Goal: Find specific page/section: Find specific page/section

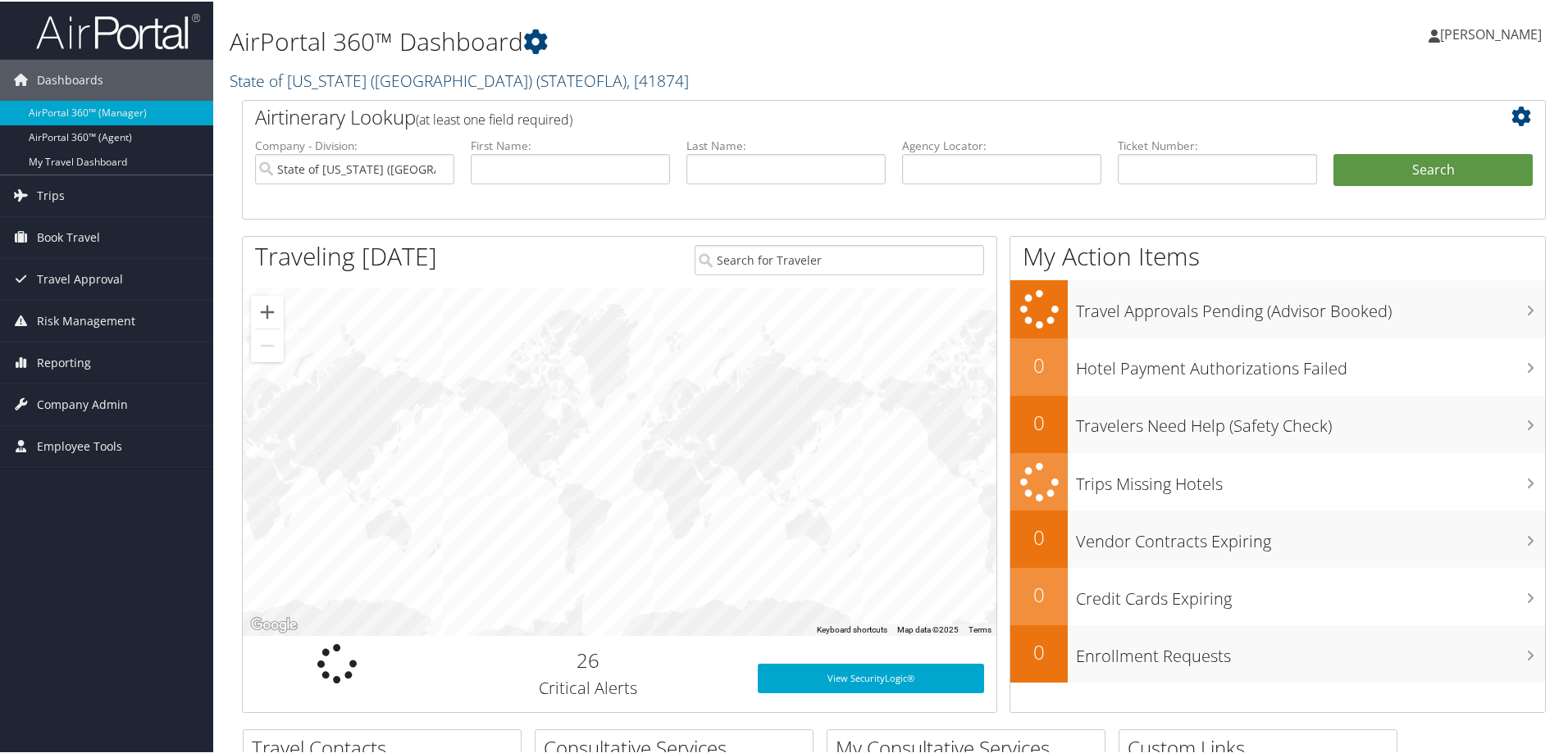
click at [250, 88] on link "State of Louisiana (SOLA) ( STATEOFLA ) , [ 41874 ]" at bounding box center [459, 79] width 459 height 22
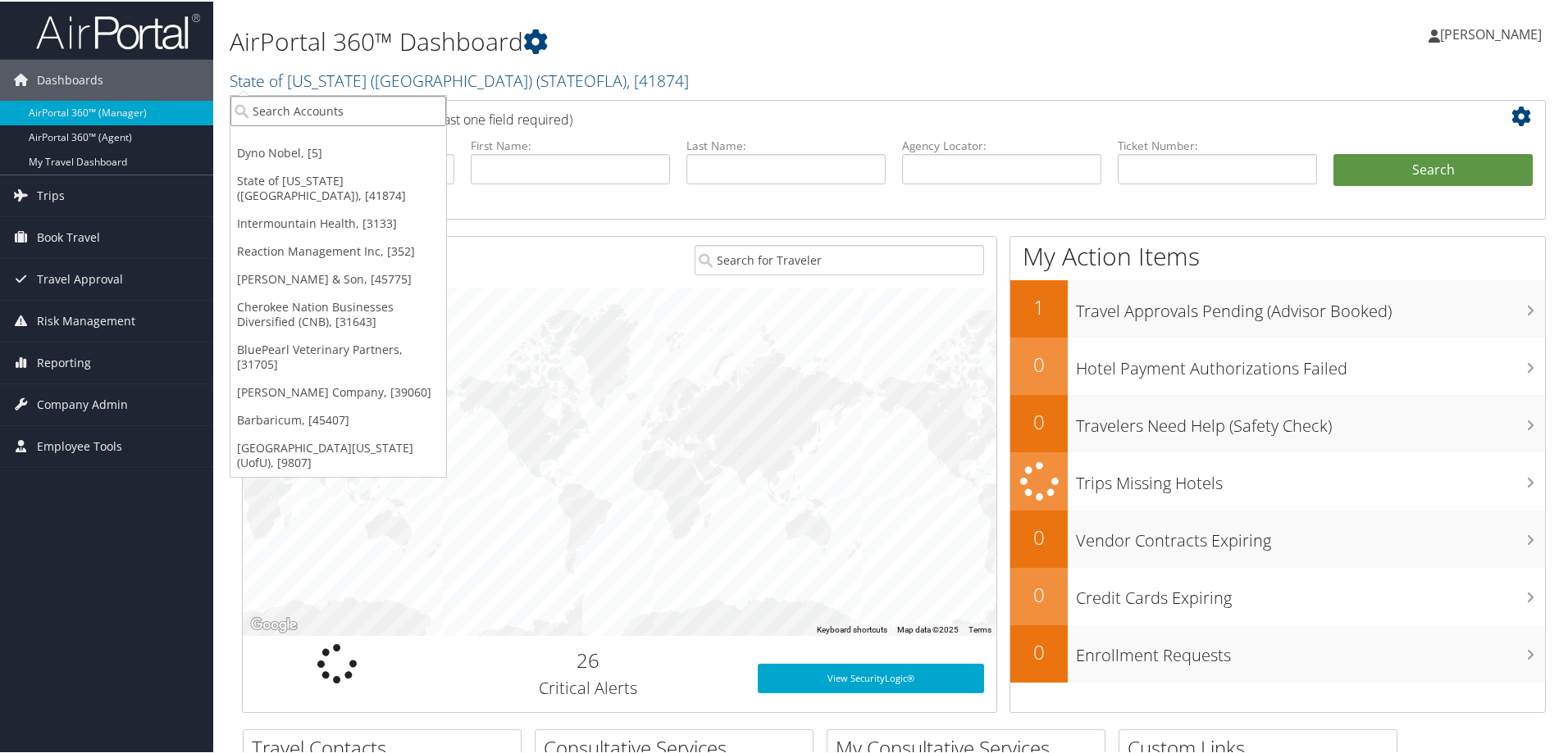
click at [283, 103] on input "search" at bounding box center [338, 109] width 216 height 31
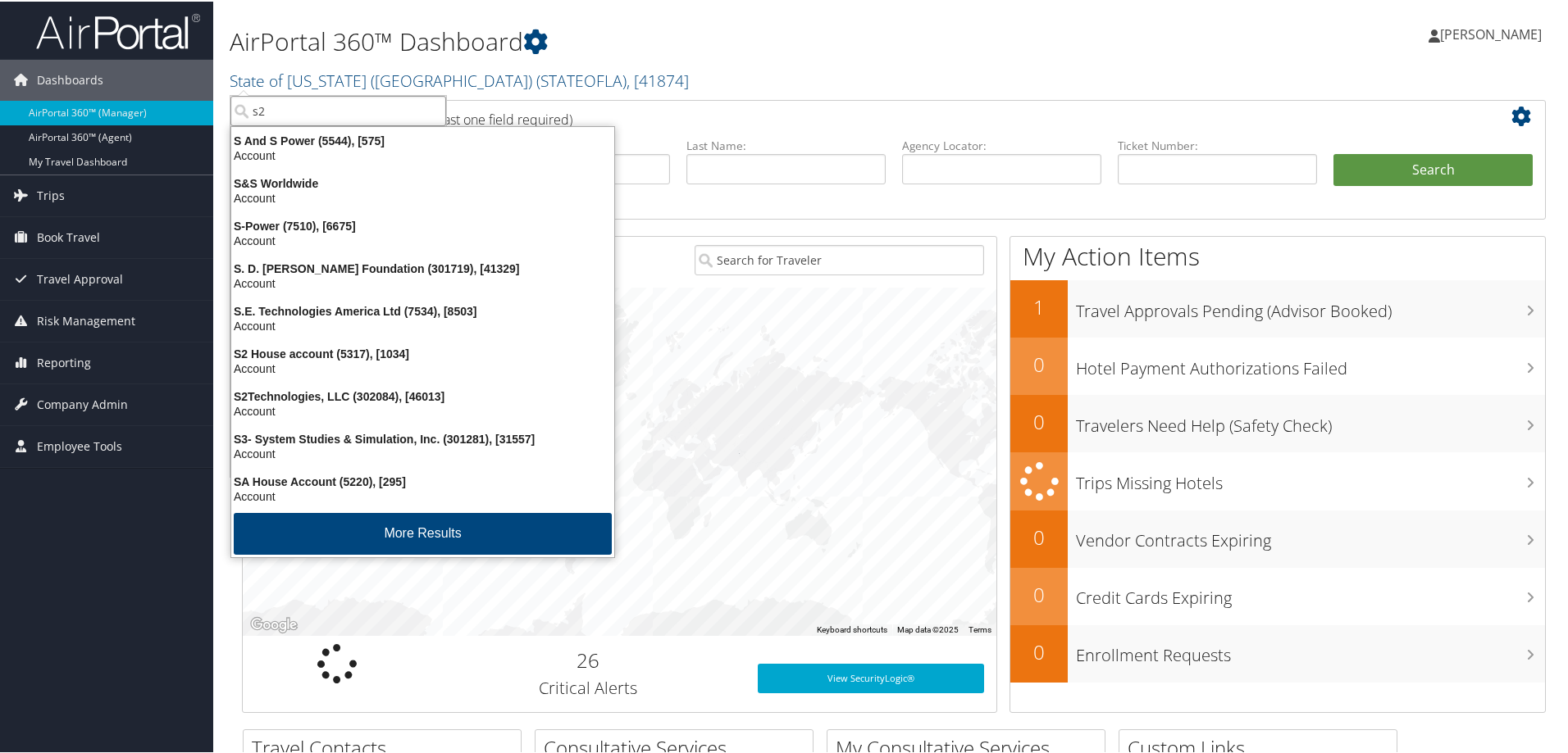
type input "s2"
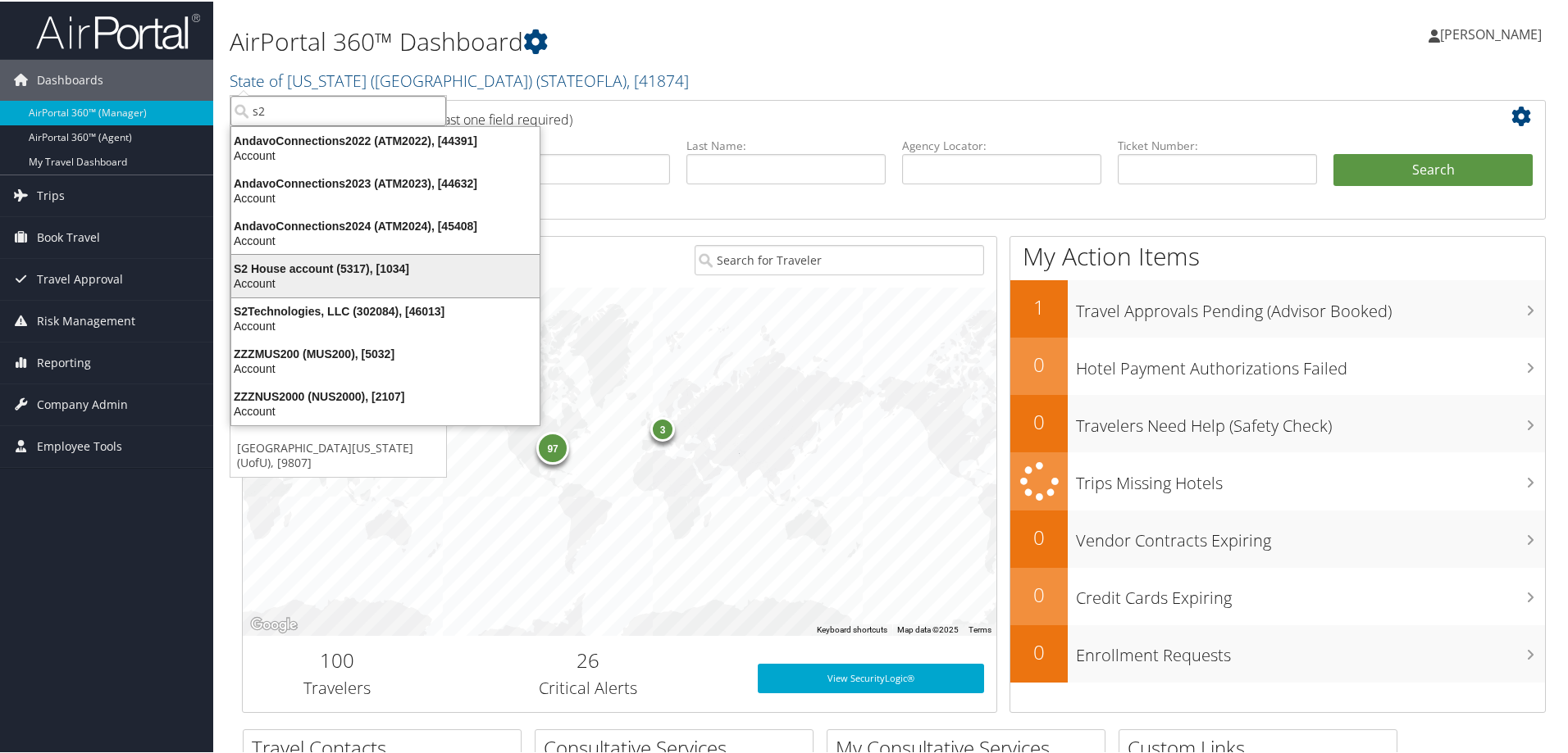
click at [317, 260] on div "S2 House account (5317), [1034]" at bounding box center [386, 267] width 328 height 15
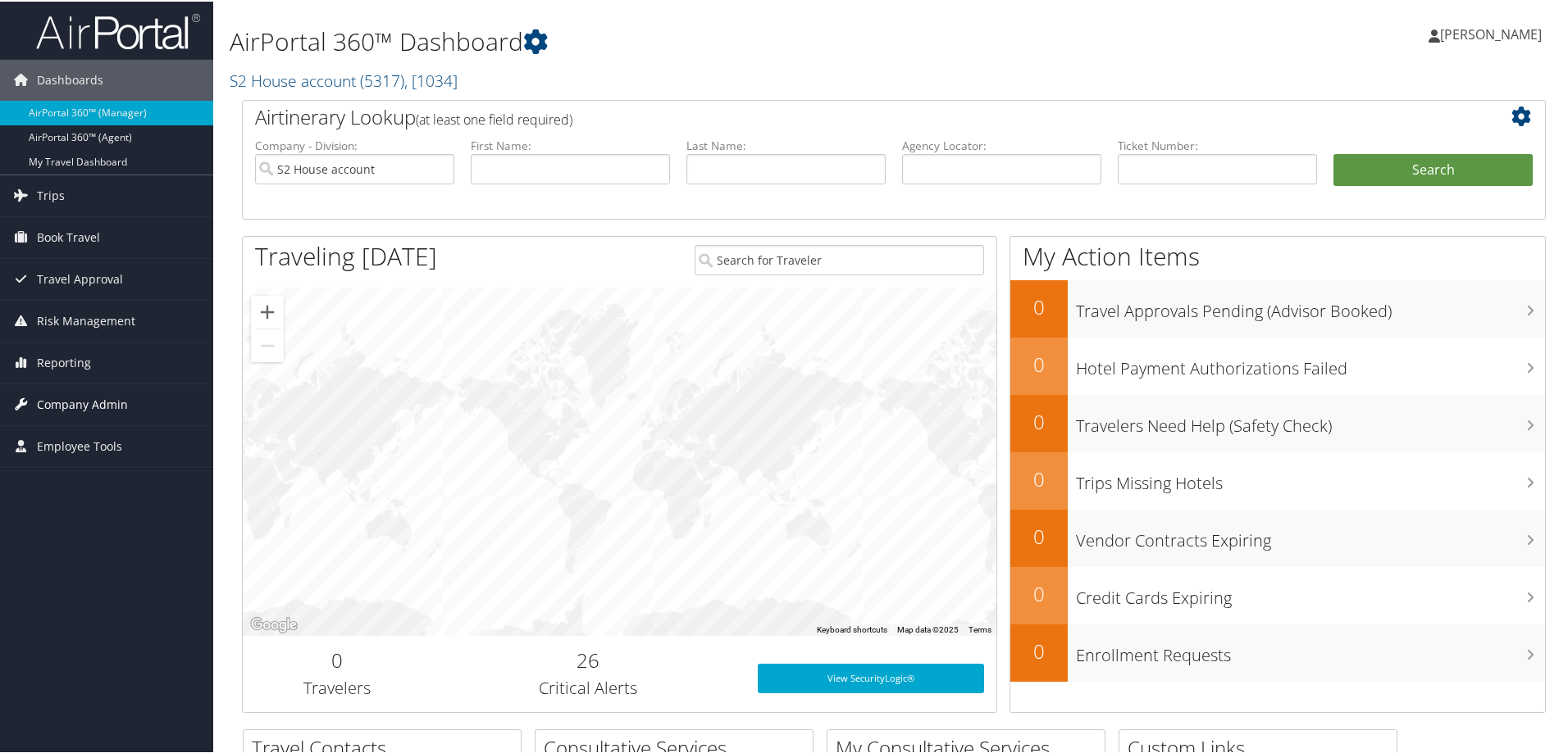
click at [85, 386] on span "Company Admin" at bounding box center [83, 403] width 91 height 41
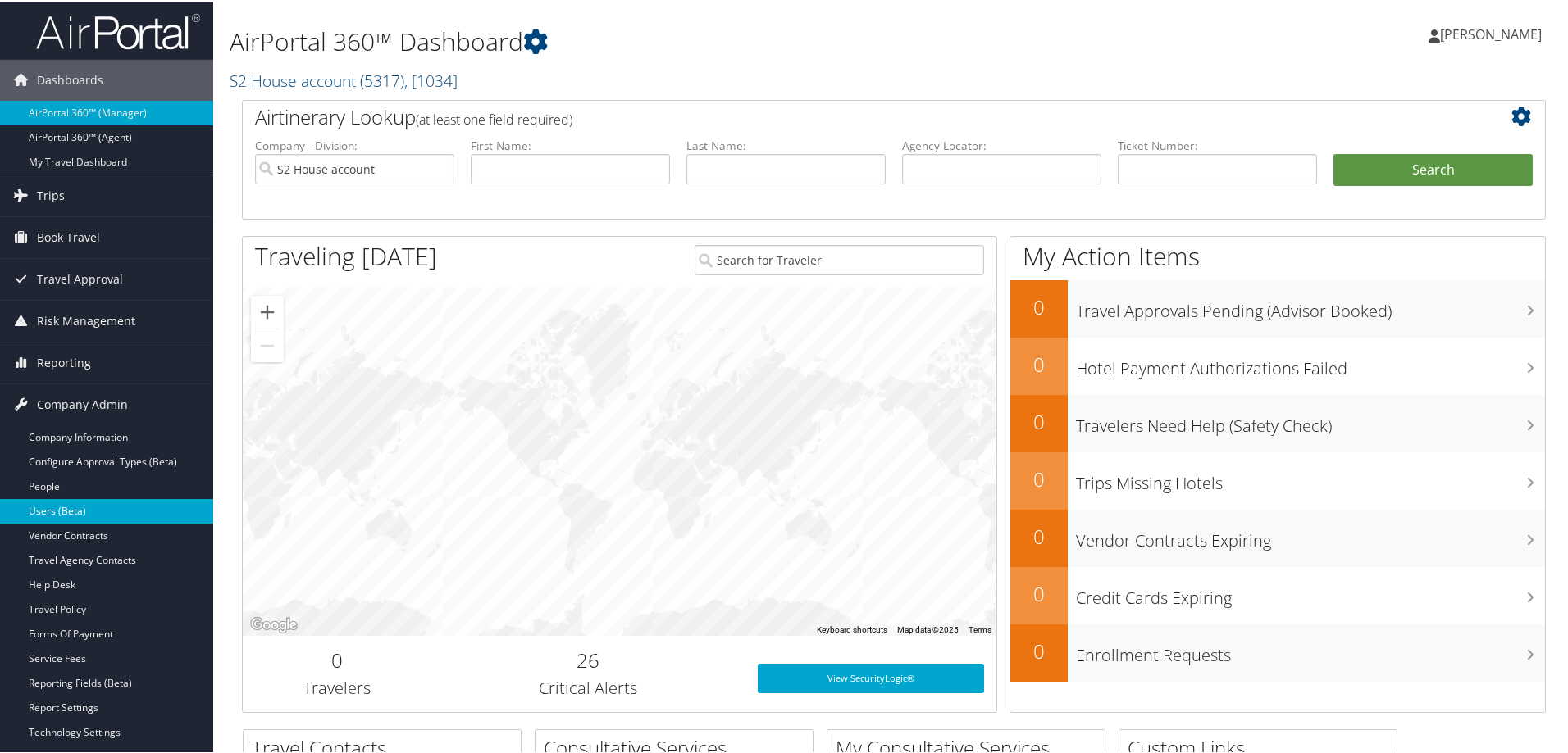
click at [59, 513] on link "Users (Beta)" at bounding box center [107, 510] width 213 height 25
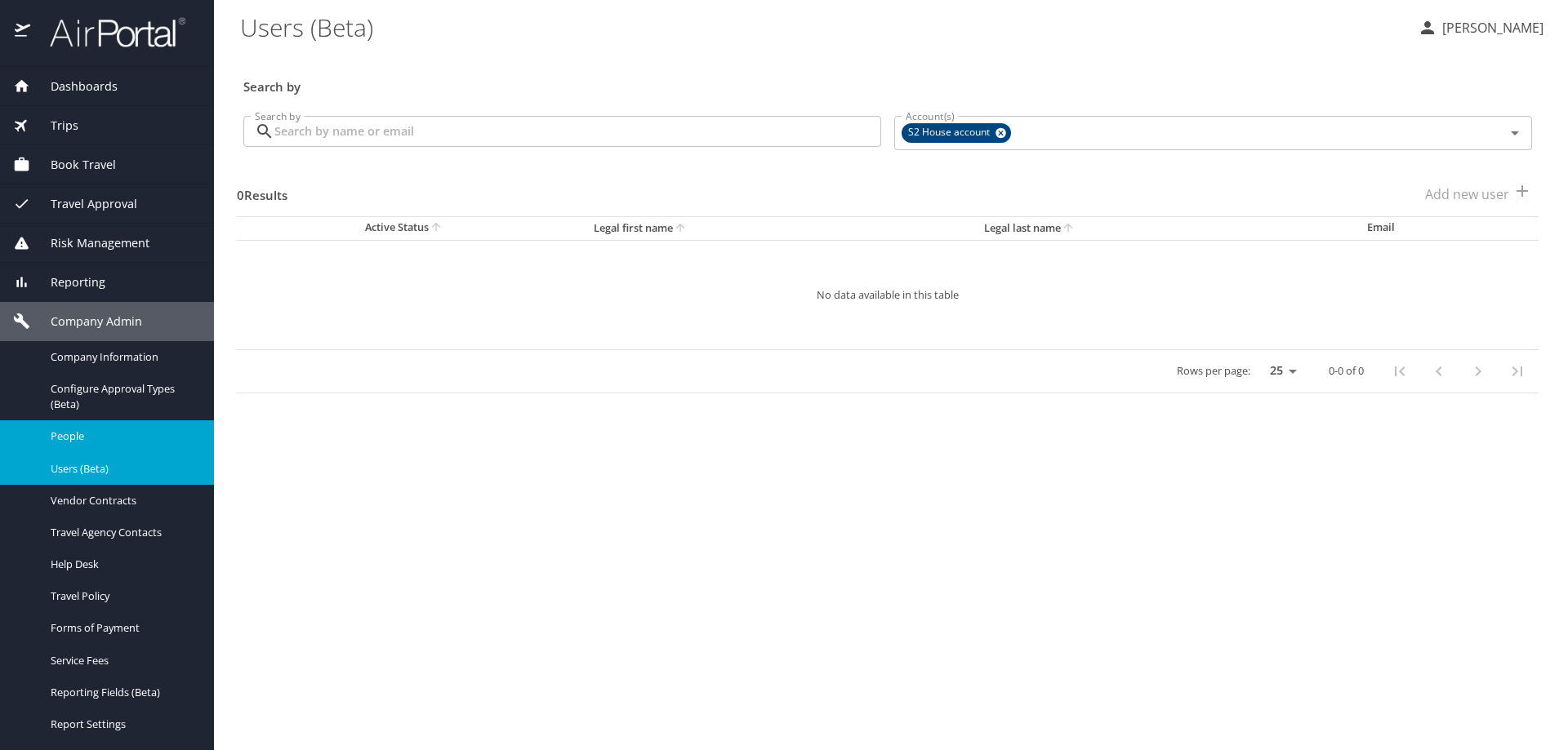
click at [81, 432] on span "People" at bounding box center [123, 436] width 144 height 16
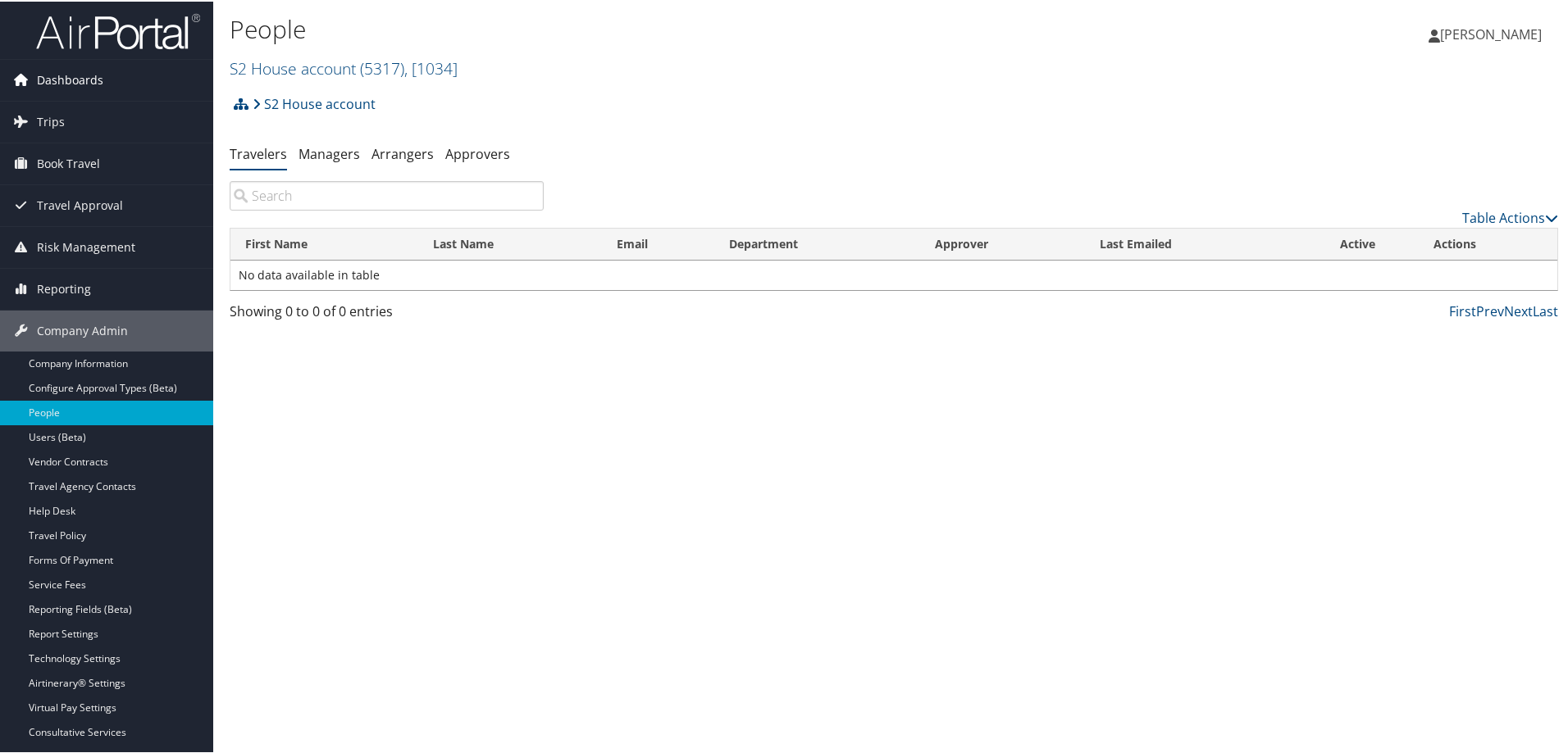
click at [67, 75] on span "Dashboards" at bounding box center [71, 79] width 67 height 41
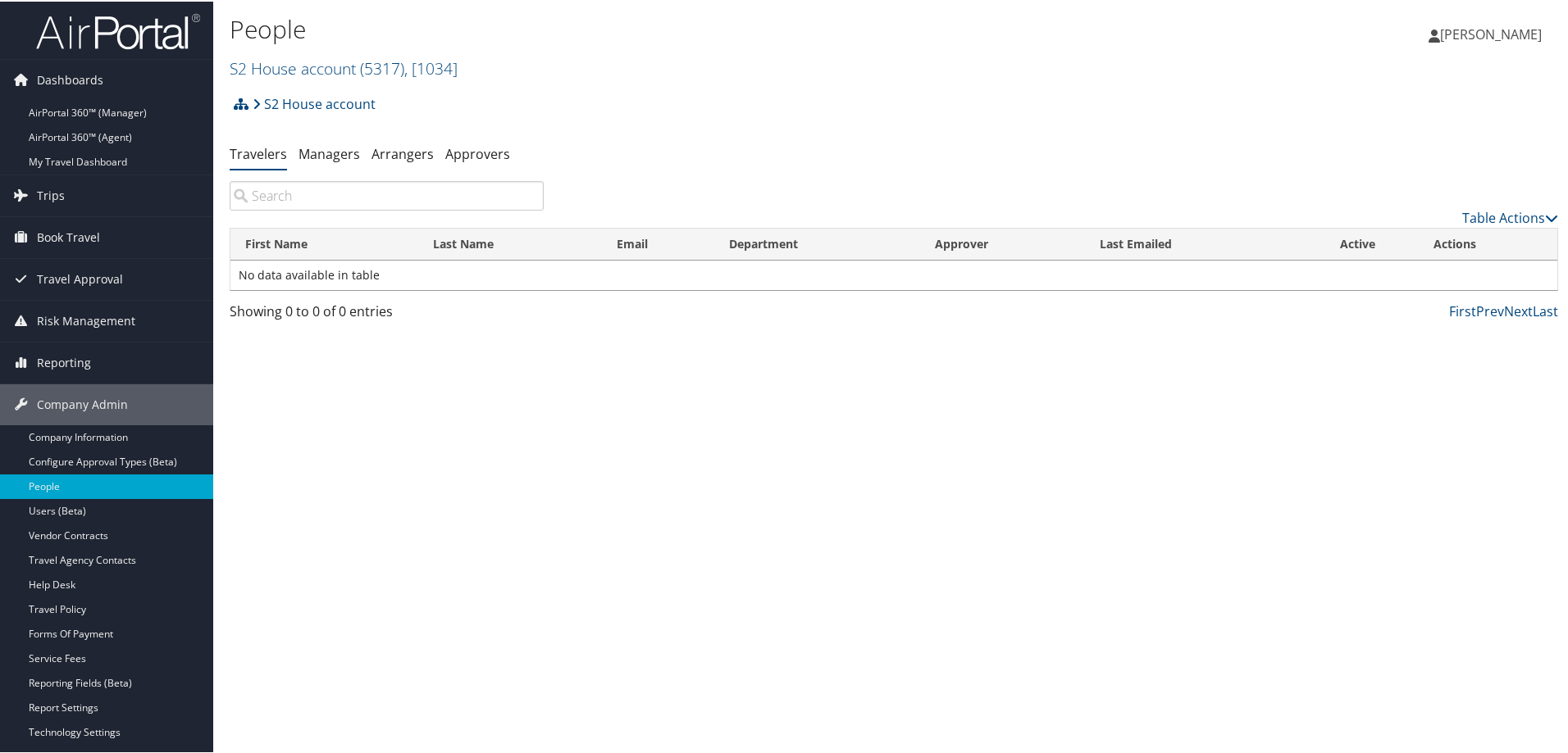
click at [119, 14] on img at bounding box center [118, 30] width 164 height 39
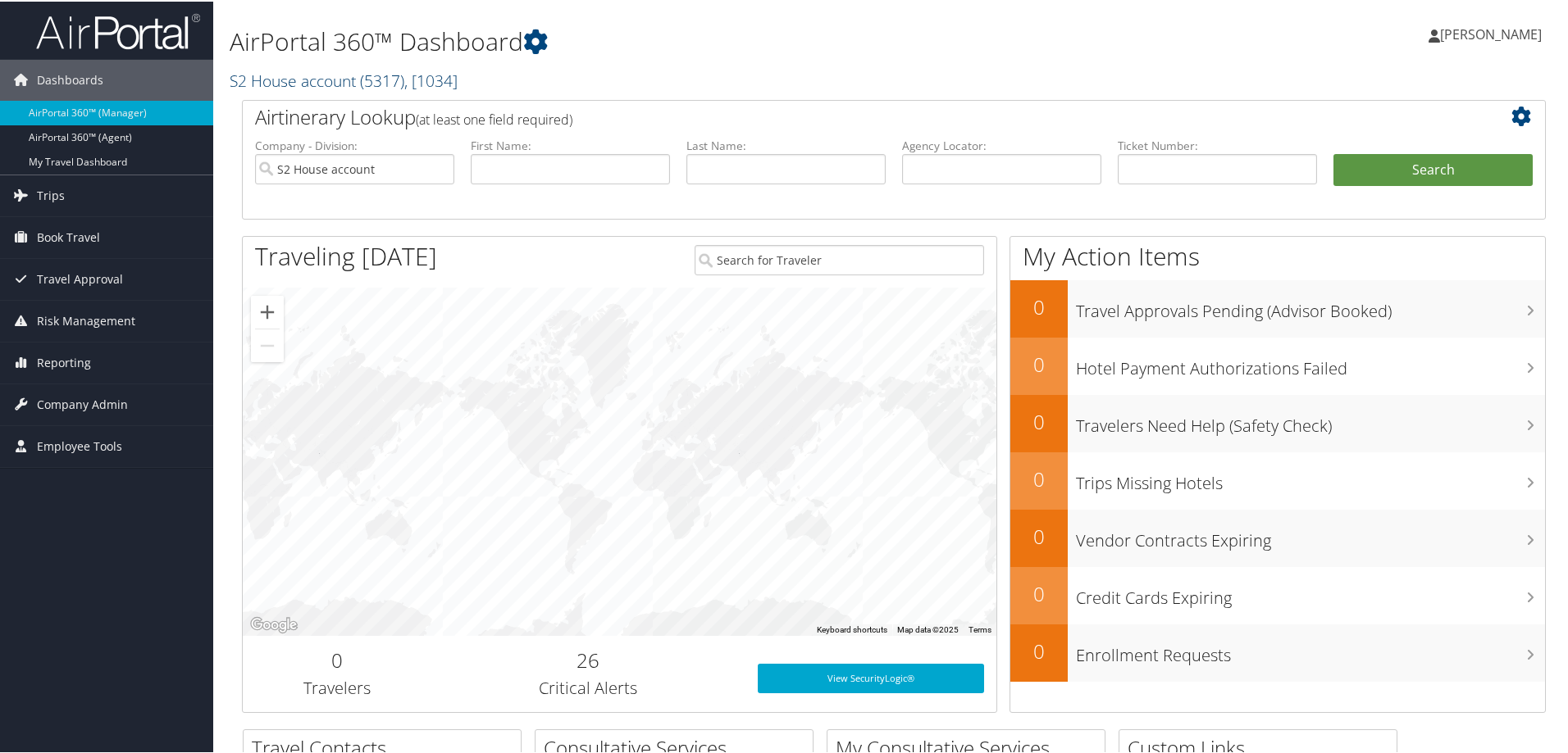
click at [301, 80] on link "S2 House account ( 5317 ) , [ 1034 ]" at bounding box center [344, 79] width 228 height 22
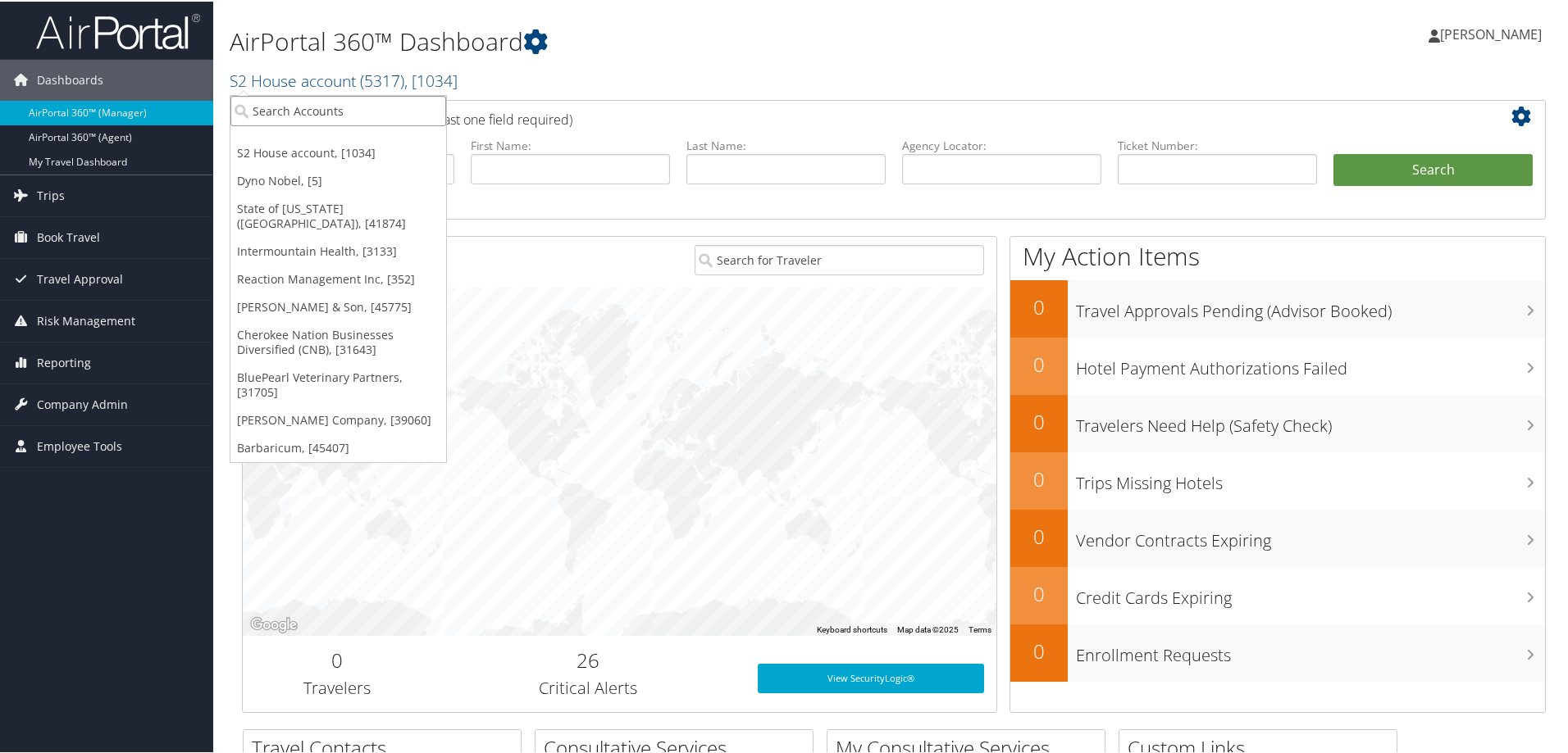
click at [301, 118] on input "search" at bounding box center [338, 109] width 216 height 31
type input "s2"
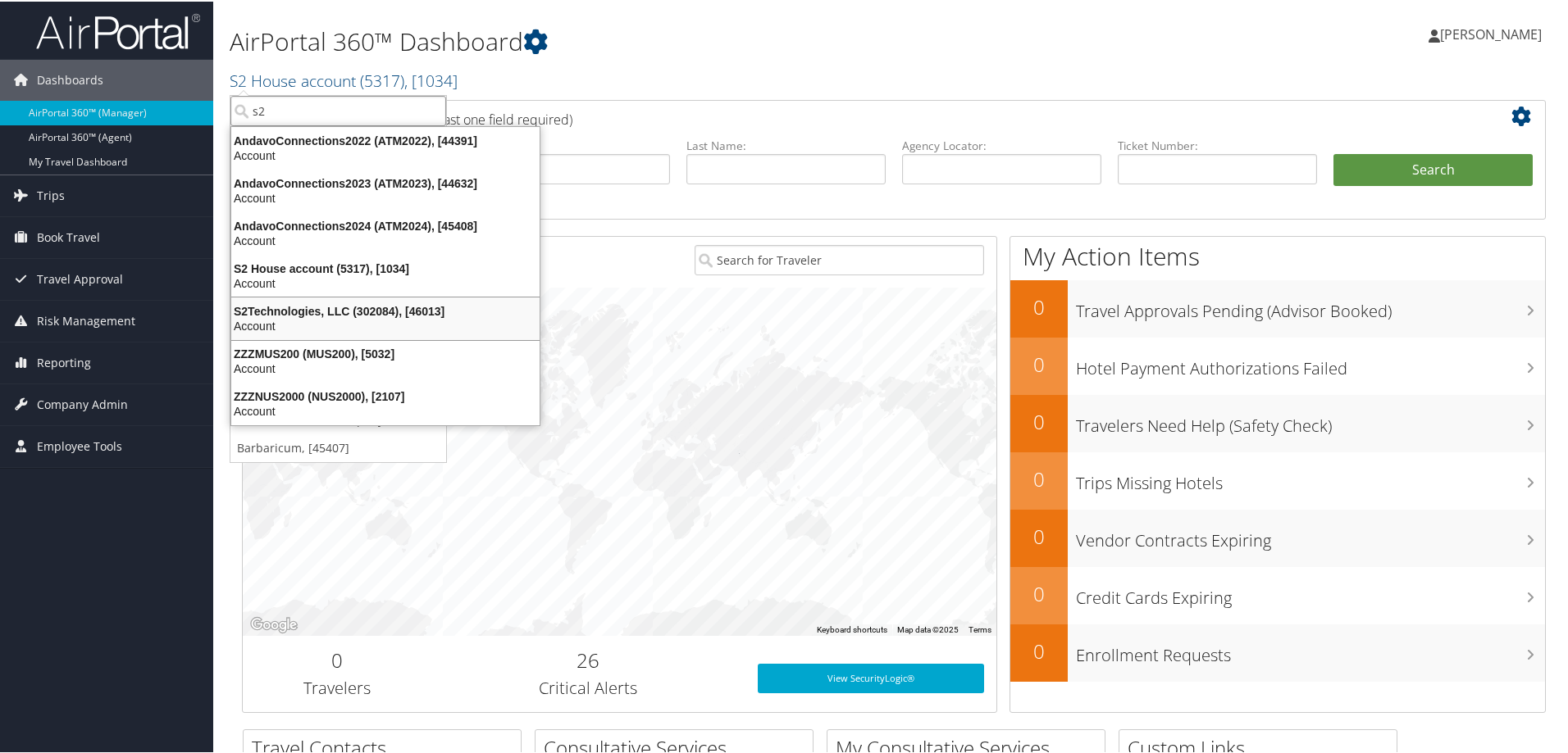
click at [333, 311] on div "S2Technologies, LLC (302084), [46013]" at bounding box center [386, 310] width 328 height 15
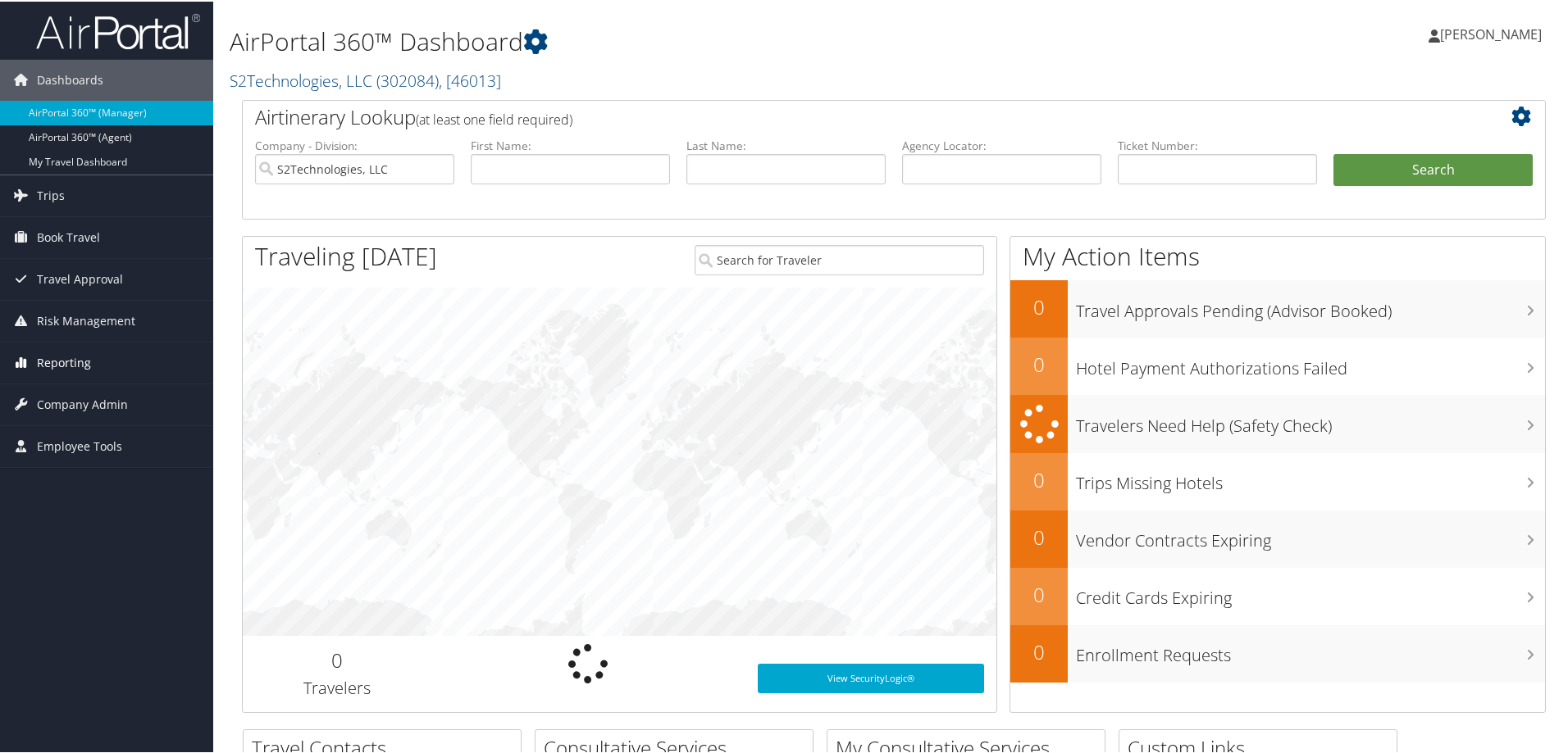
click at [69, 350] on span "Reporting" at bounding box center [64, 362] width 54 height 41
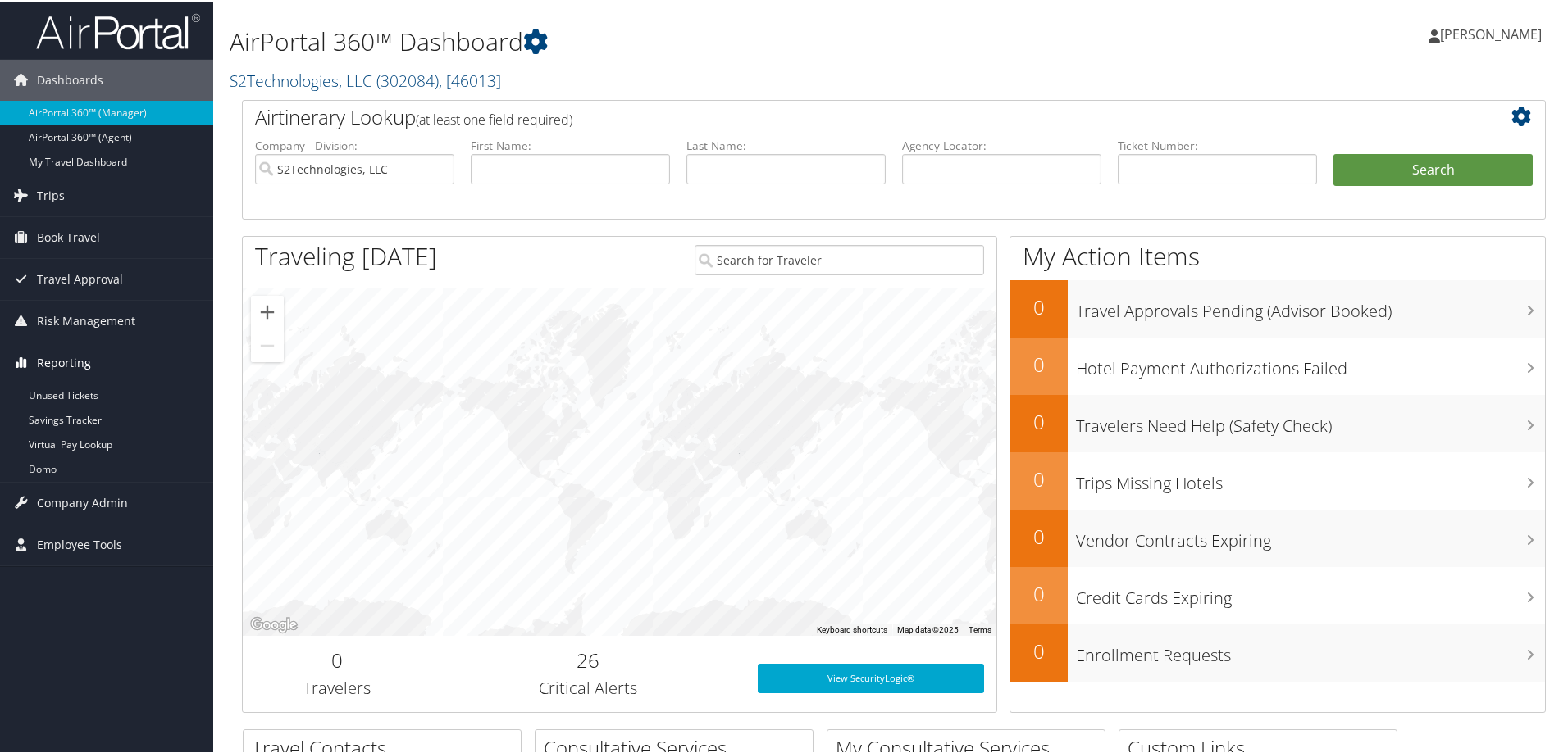
click at [62, 365] on span "Reporting" at bounding box center [64, 362] width 54 height 41
click at [67, 410] on span "Company Admin" at bounding box center [83, 403] width 91 height 41
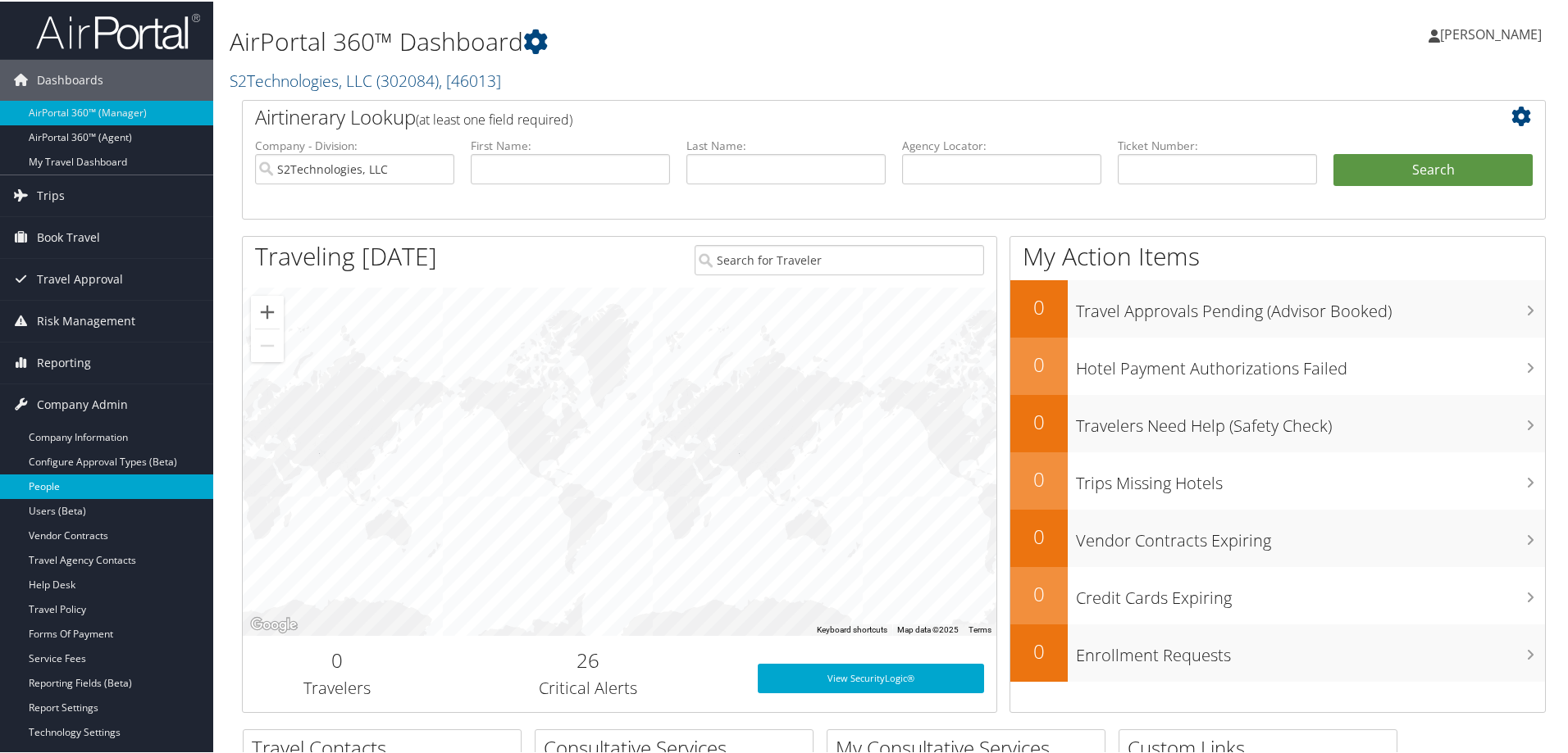
click at [43, 485] on link "People" at bounding box center [107, 485] width 213 height 25
